Goal: Task Accomplishment & Management: Use online tool/utility

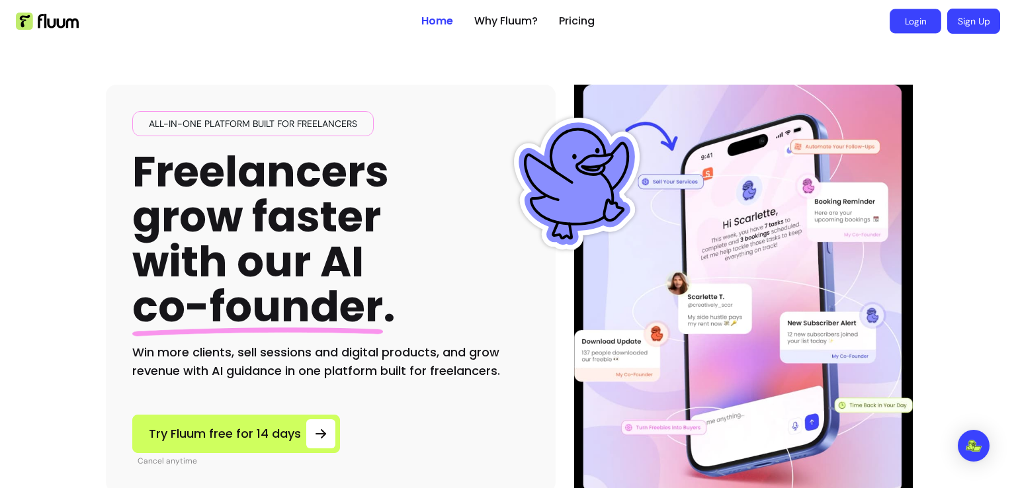
click at [918, 21] on link "Login" at bounding box center [916, 21] width 52 height 24
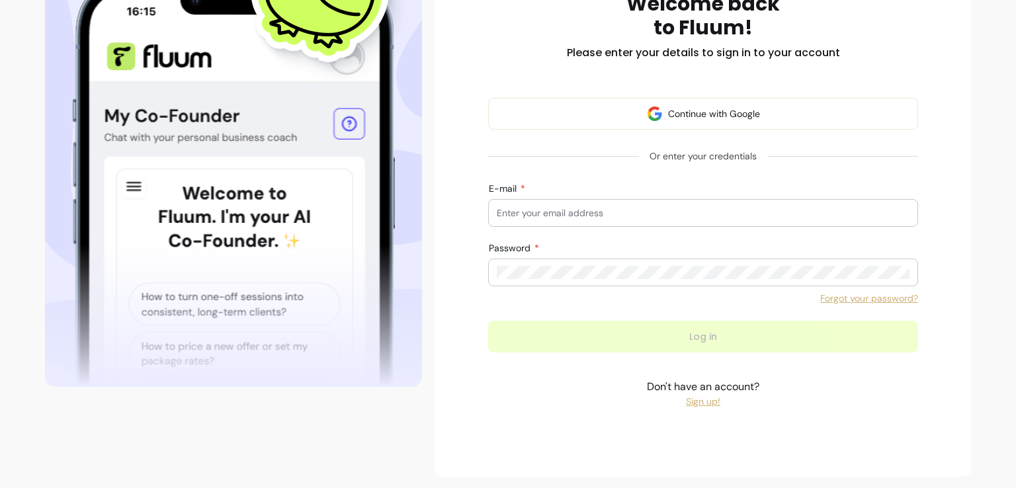
scroll to position [220, 0]
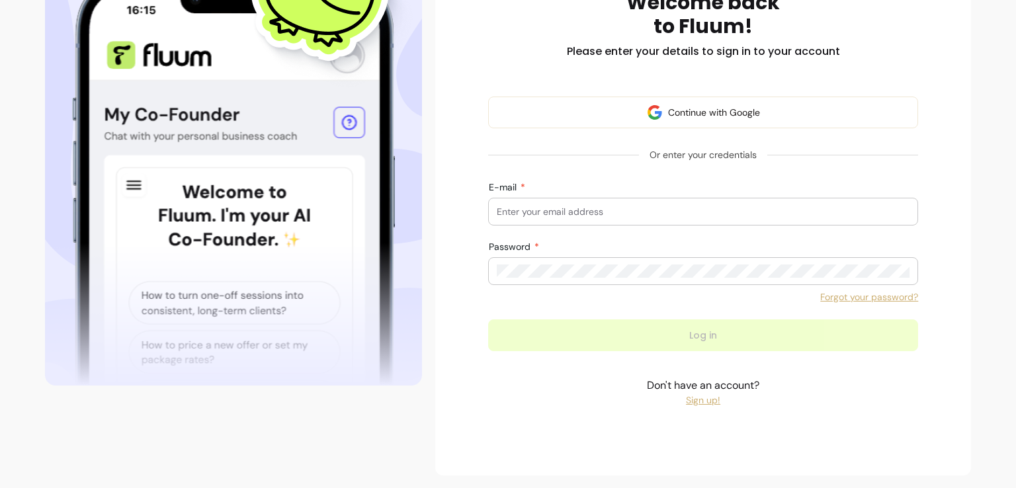
type input "[EMAIL_ADDRESS][DOMAIN_NAME]"
click at [672, 339] on form "Continue with Google Or enter your credentials E-mail [EMAIL_ADDRESS][DOMAIN_NA…" at bounding box center [703, 224] width 430 height 255
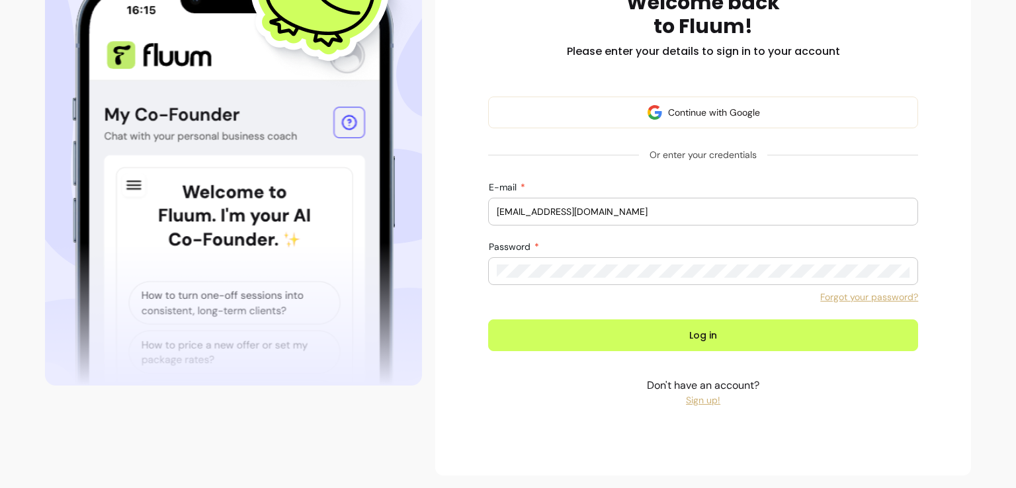
click at [672, 339] on button "Log in" at bounding box center [703, 336] width 430 height 32
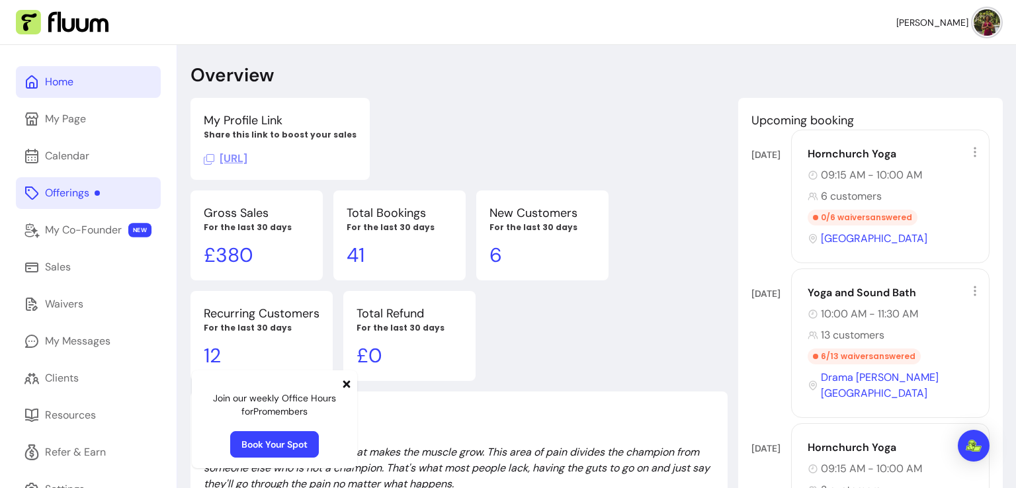
click at [66, 193] on div "Offerings" at bounding box center [72, 193] width 55 height 16
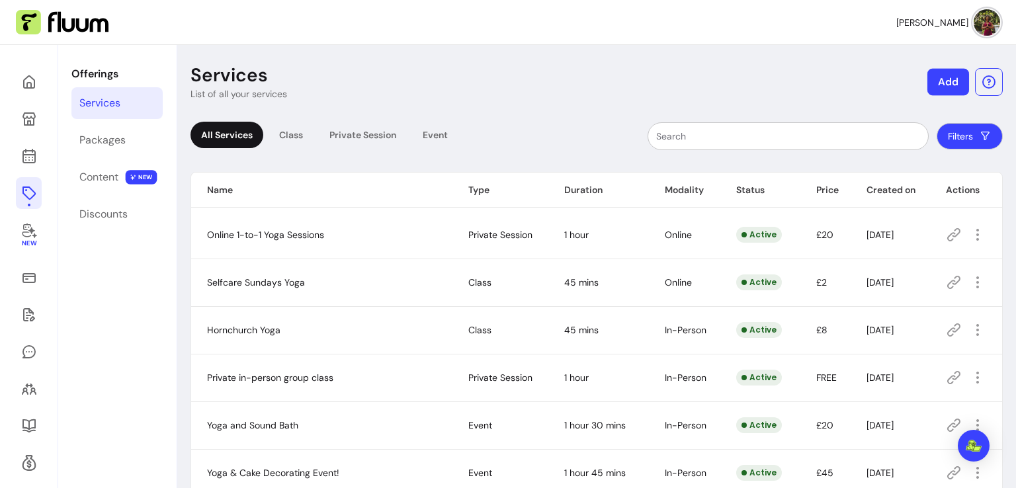
click at [951, 83] on button "Add" at bounding box center [949, 82] width 42 height 27
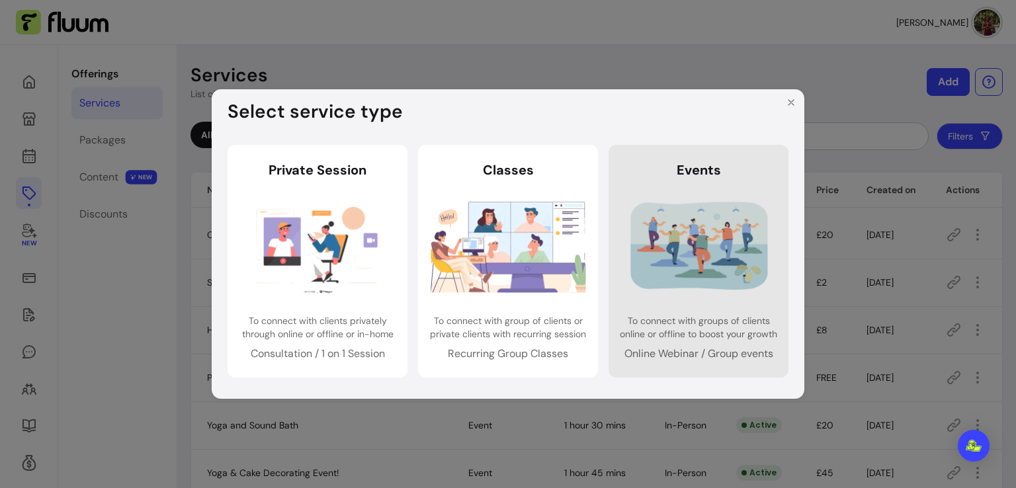
click at [683, 251] on img at bounding box center [698, 246] width 155 height 103
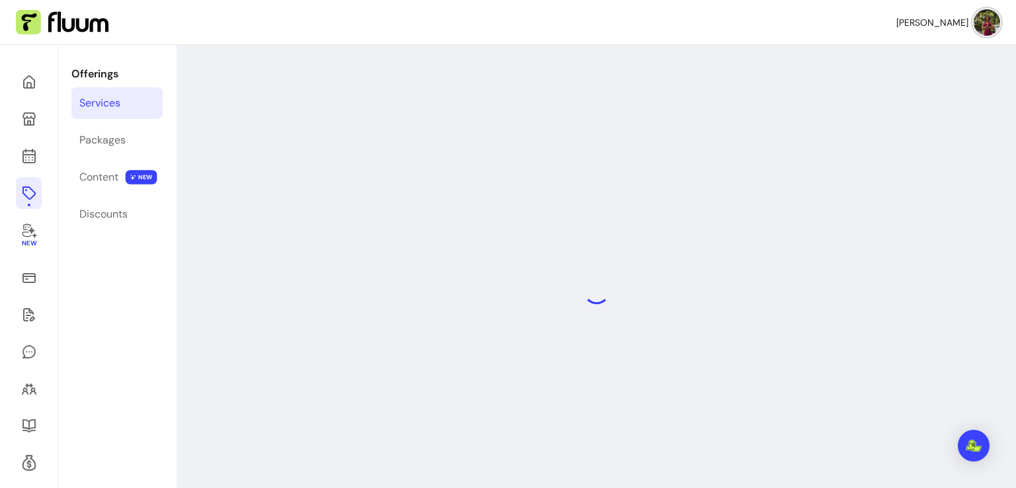
select select "***"
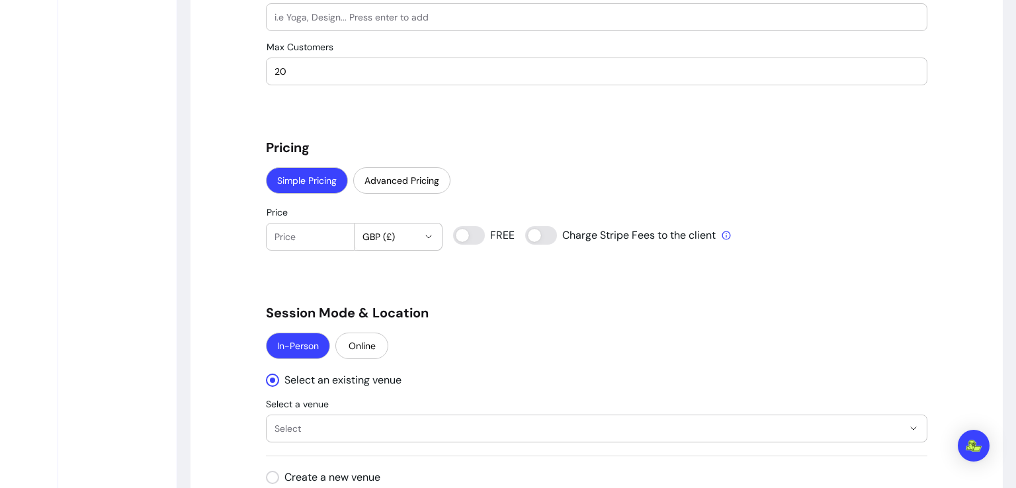
scroll to position [926, 0]
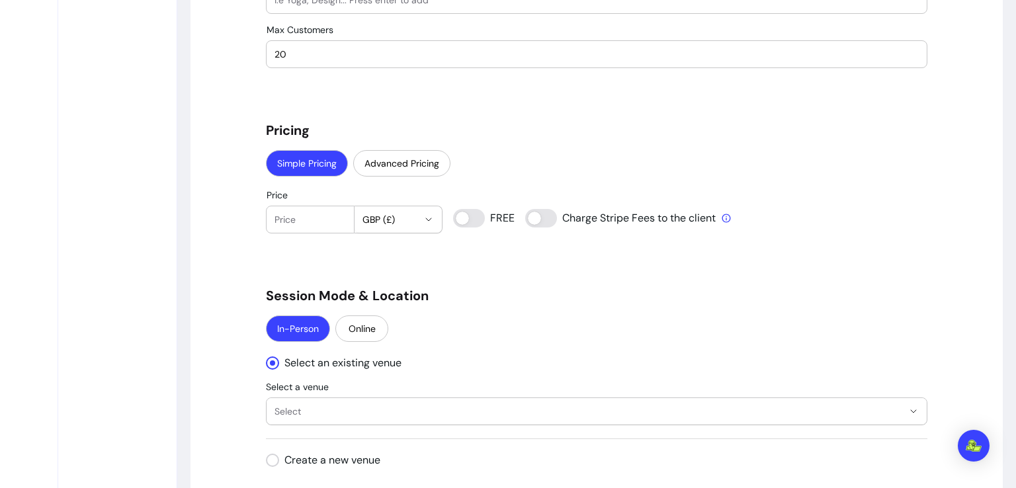
click at [305, 218] on input "Price" at bounding box center [310, 219] width 71 height 13
type input "32"
click at [487, 257] on div "**********" at bounding box center [597, 224] width 662 height 2074
